Goal: Find specific fact: Find specific fact

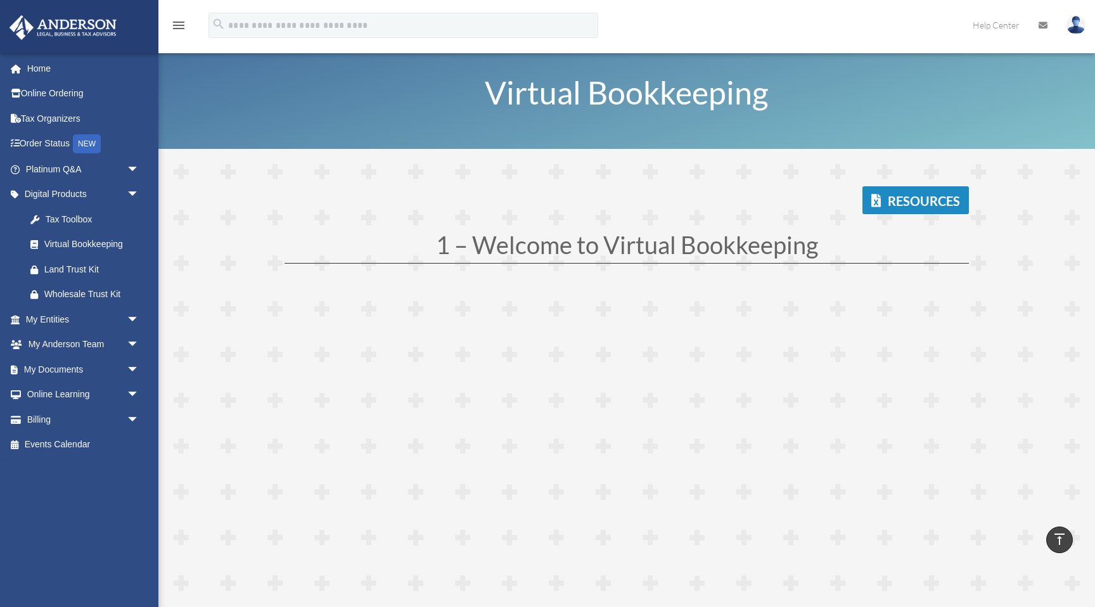
scroll to position [3431, 0]
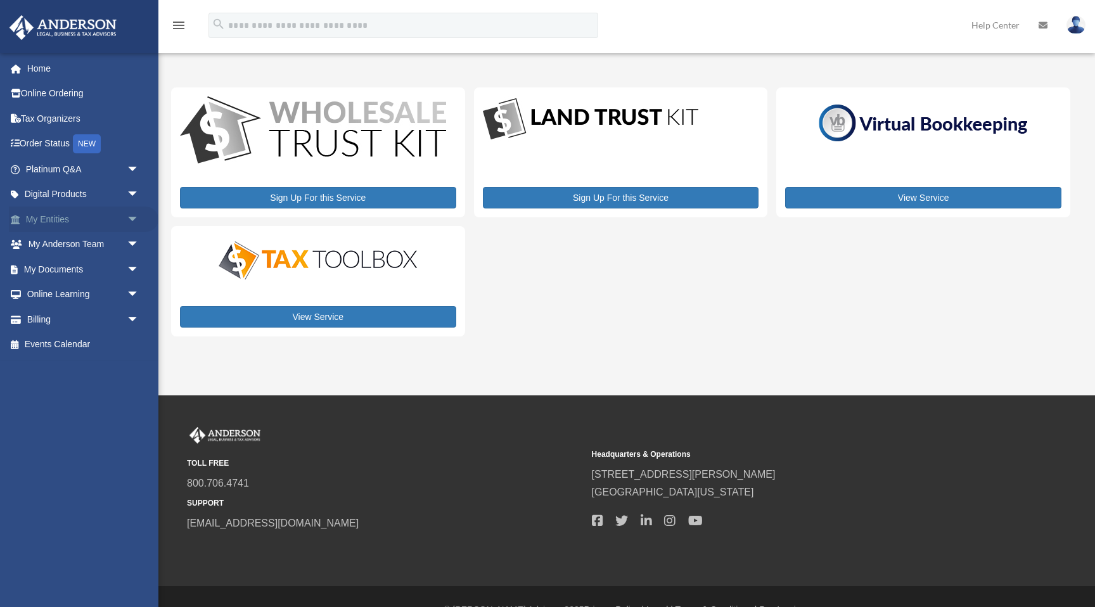
click at [67, 213] on link "My Entities arrow_drop_down" at bounding box center [84, 219] width 150 height 25
click at [129, 217] on span "arrow_drop_down" at bounding box center [139, 220] width 25 height 26
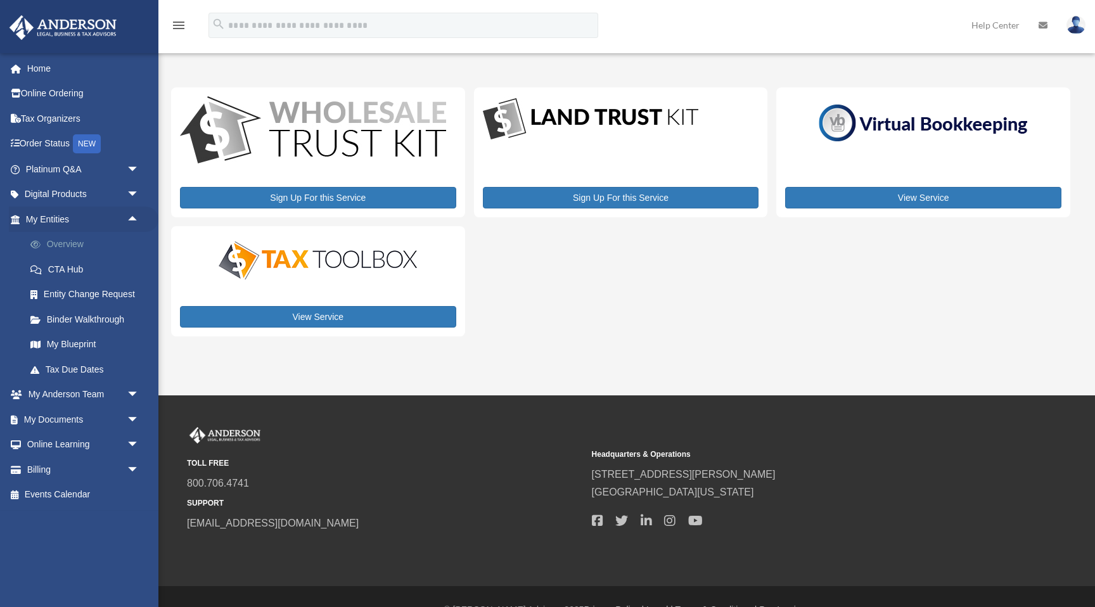
click at [74, 245] on link "Overview" at bounding box center [88, 244] width 141 height 25
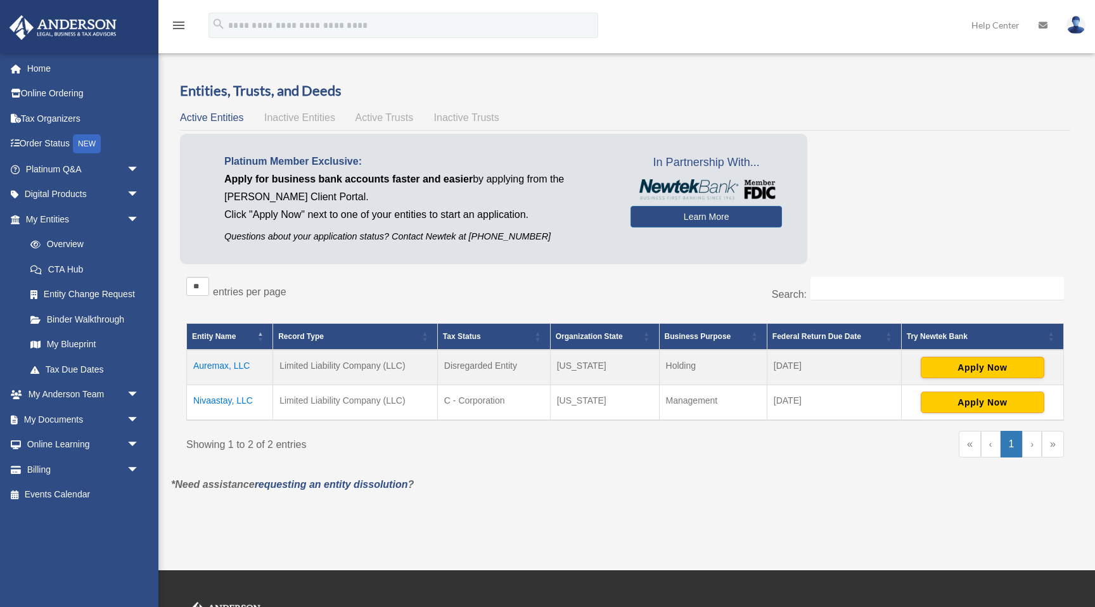
click at [238, 402] on td "Nivaastay, LLC" at bounding box center [230, 402] width 86 height 35
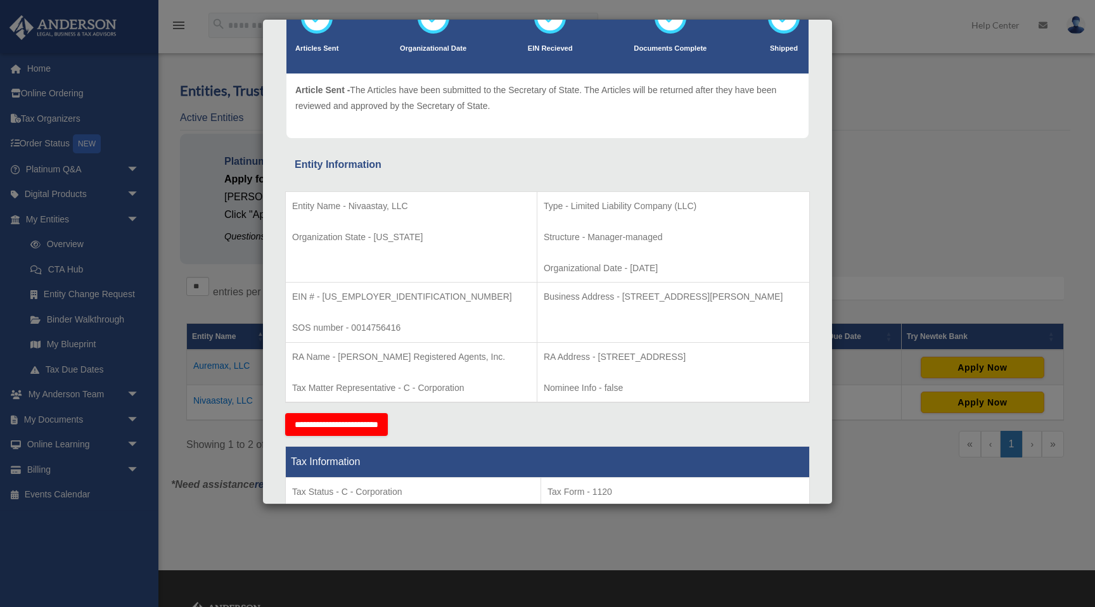
scroll to position [111, 0]
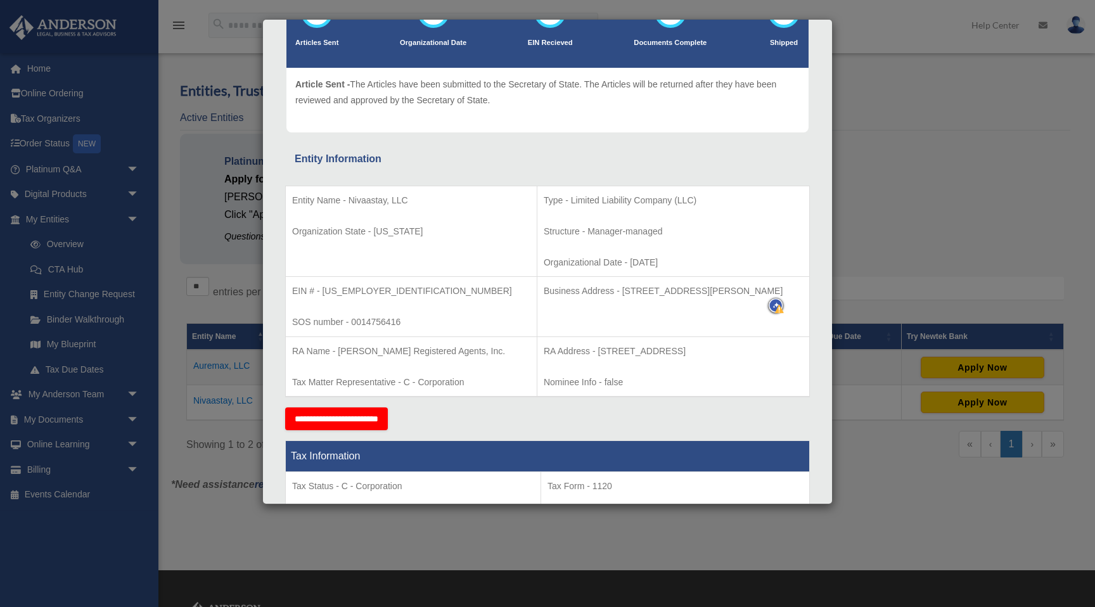
drag, startPoint x: 579, startPoint y: 291, endPoint x: 786, endPoint y: 289, distance: 207.2
click at [786, 289] on p "Business Address - 3225 McLeod Dr, Suite 100, Las Vegas, NV 89121" at bounding box center [673, 291] width 259 height 16
copy p "3225 McLeod Dr, Suite 100, Las Vegas, NV 89121"
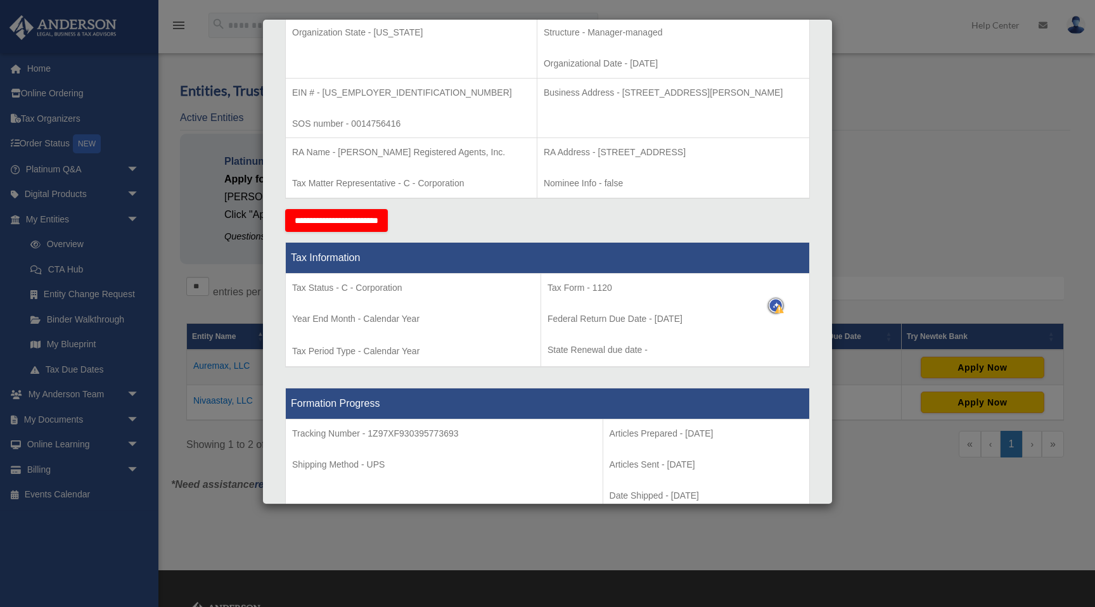
scroll to position [0, 0]
